Goal: Complete application form

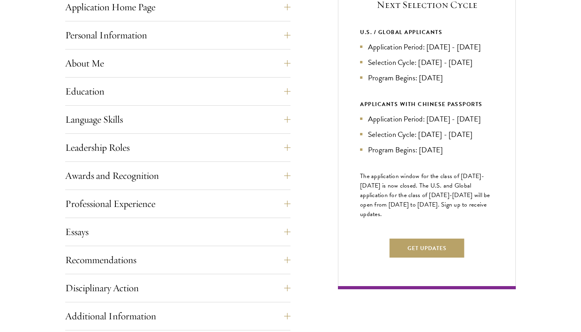
scroll to position [378, 0]
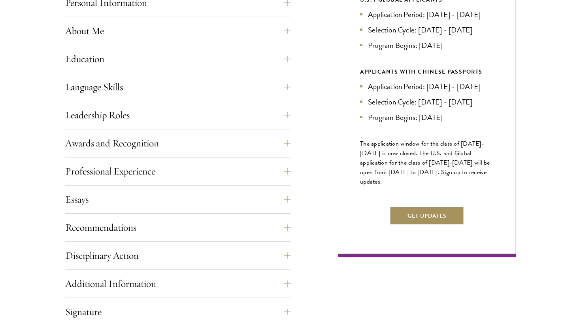
click at [396, 225] on button "Get Updates" at bounding box center [427, 215] width 75 height 19
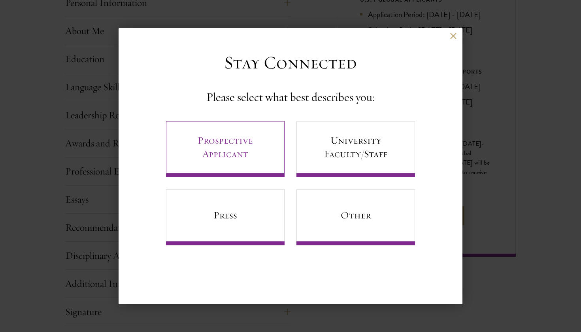
click at [269, 148] on link "Prospective Applicant" at bounding box center [225, 149] width 119 height 56
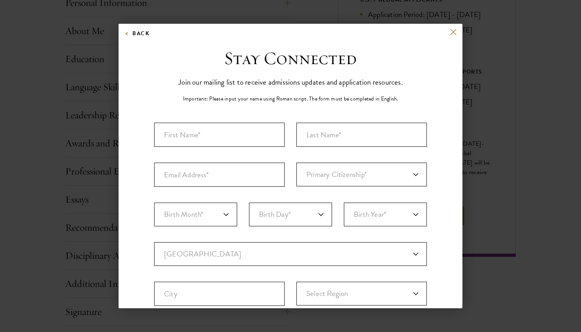
scroll to position [0, 0]
click at [449, 32] on div "Back" at bounding box center [291, 37] width 344 height 19
click at [450, 31] on button at bounding box center [453, 31] width 7 height 7
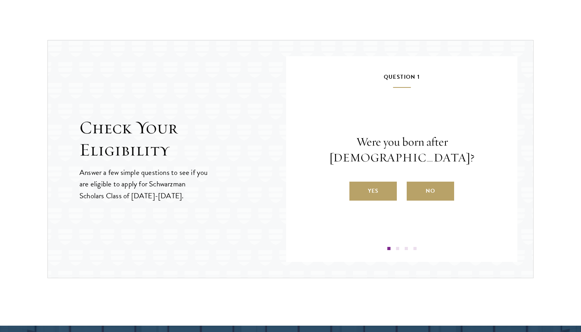
scroll to position [796, 0]
click at [421, 187] on label "No" at bounding box center [430, 190] width 47 height 19
click at [414, 187] on input "No" at bounding box center [410, 185] width 7 height 7
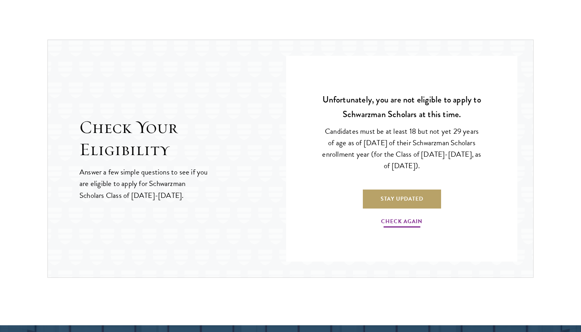
click at [394, 224] on link "Check Again" at bounding box center [401, 222] width 41 height 12
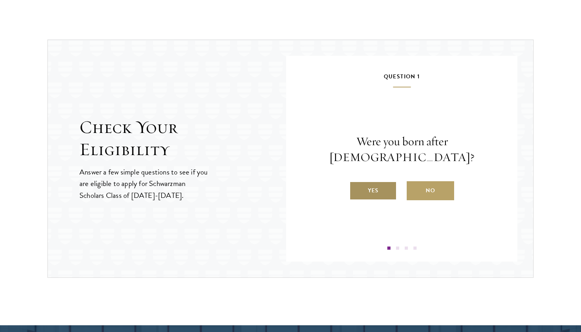
click at [387, 185] on label "Yes" at bounding box center [372, 190] width 47 height 19
click at [356, 185] on input "Yes" at bounding box center [352, 185] width 7 height 7
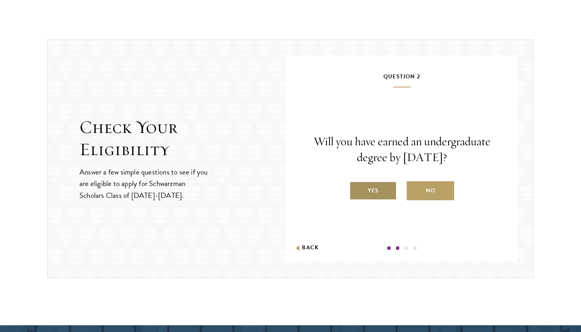
click at [387, 186] on label "Yes" at bounding box center [372, 190] width 47 height 19
click at [356, 186] on input "Yes" at bounding box center [352, 185] width 7 height 7
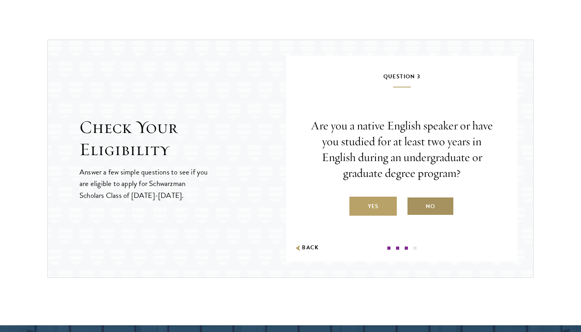
click at [428, 204] on label "No" at bounding box center [430, 205] width 47 height 19
click at [414, 204] on input "No" at bounding box center [410, 201] width 7 height 7
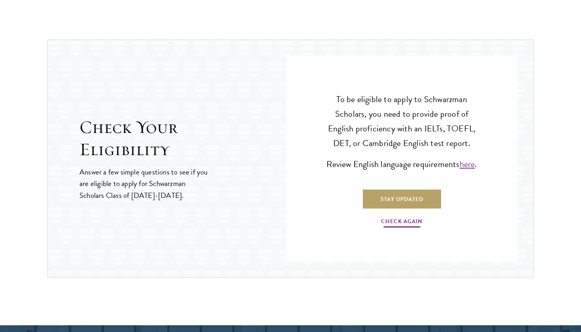
click at [405, 219] on link "Check Again" at bounding box center [401, 222] width 41 height 12
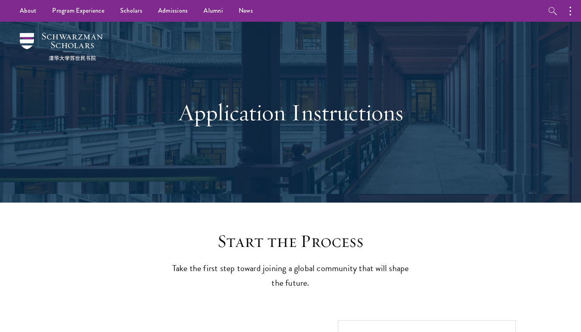
scroll to position [0, 0]
